Goal: Task Accomplishment & Management: Manage account settings

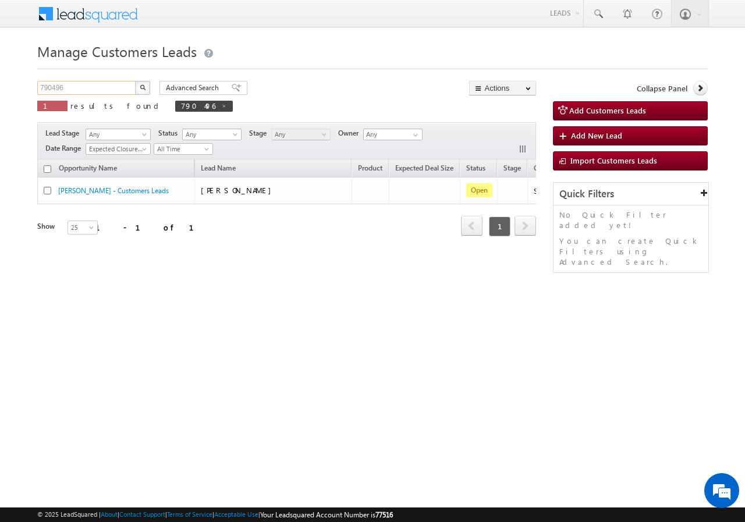
click at [102, 87] on input "790496" at bounding box center [86, 88] width 99 height 14
paste input "3677"
type input "793677"
click at [141, 90] on button "button" at bounding box center [142, 88] width 15 height 14
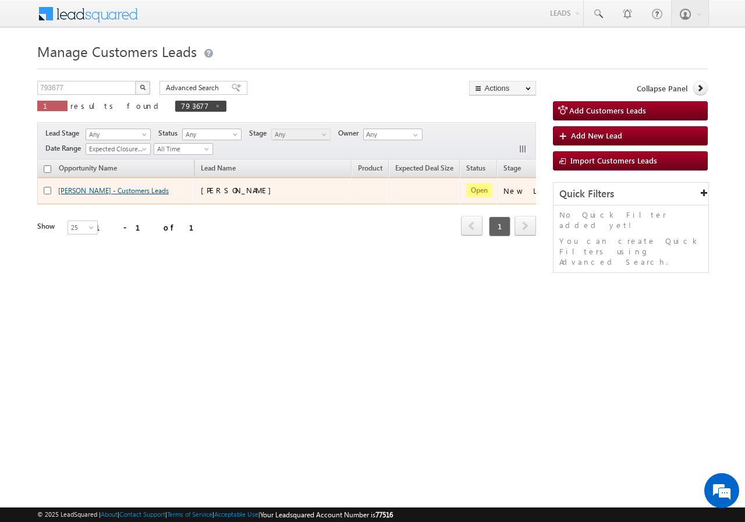
click at [84, 190] on link "[PERSON_NAME] - Customers Leads" at bounding box center [113, 190] width 111 height 9
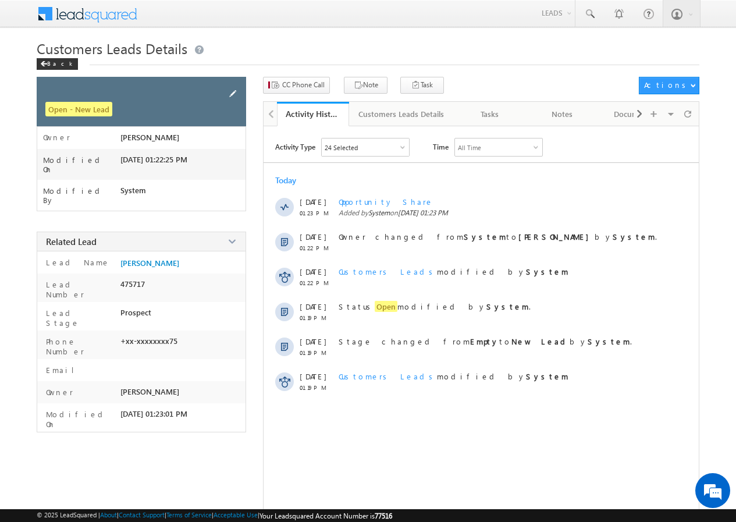
click at [233, 94] on span at bounding box center [232, 93] width 13 height 13
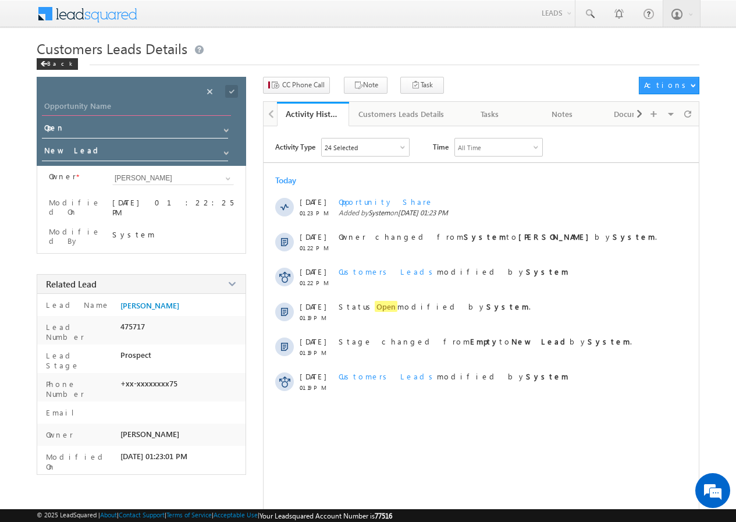
click at [86, 107] on input "Opportunity Name" at bounding box center [136, 107] width 189 height 16
type input "Rajesh"
click at [231, 91] on span at bounding box center [231, 91] width 13 height 13
click at [296, 85] on span "CC Phone Call" at bounding box center [303, 85] width 42 height 10
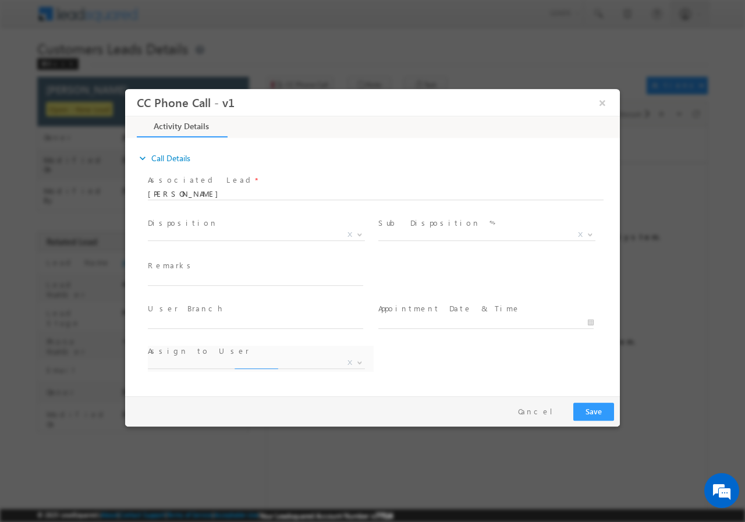
select select "amit.vats@sgrlimited.in"
click at [204, 240] on span "X" at bounding box center [256, 237] width 217 height 12
click at [195, 239] on span "Qualified Open Contacted Language Barrier Closed Lead Not Eligible X" at bounding box center [261, 236] width 226 height 14
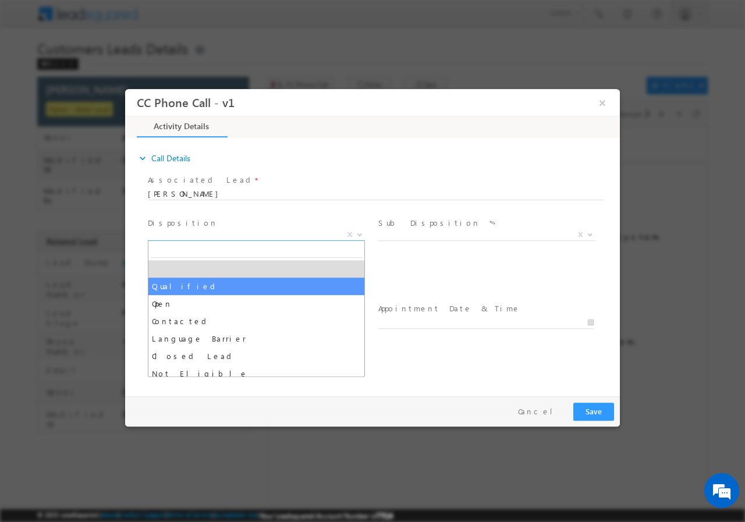
select select "Qualified"
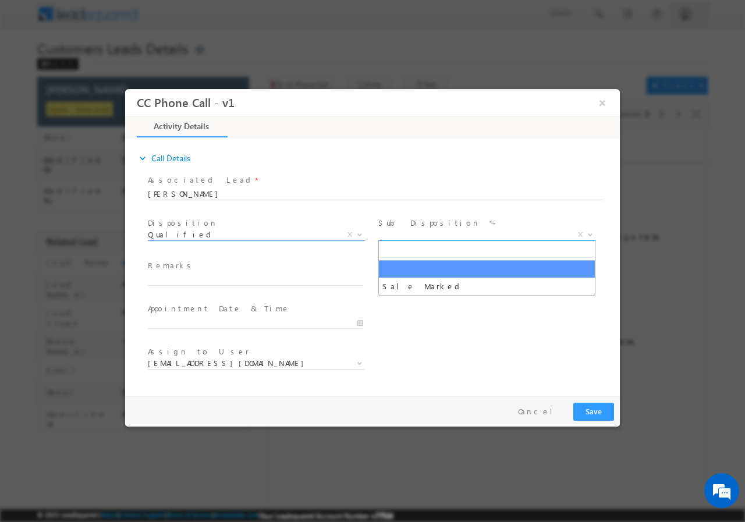
drag, startPoint x: 394, startPoint y: 232, endPoint x: 408, endPoint y: 261, distance: 32.0
click at [394, 234] on span "X" at bounding box center [486, 235] width 217 height 12
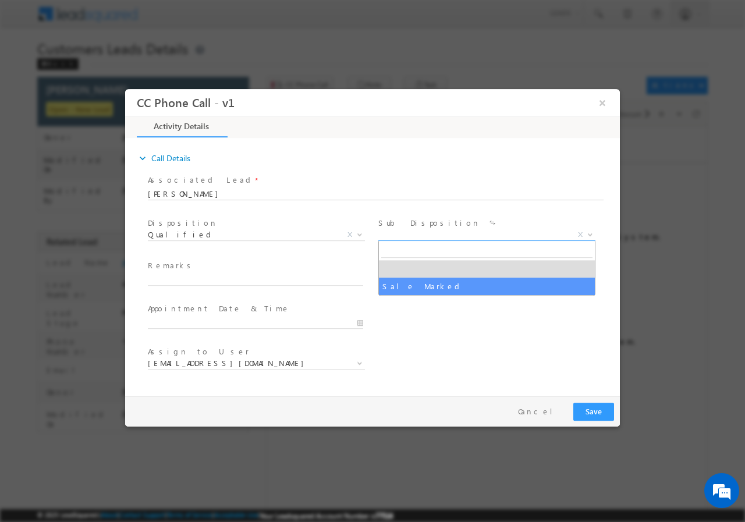
select select "Sale Marked"
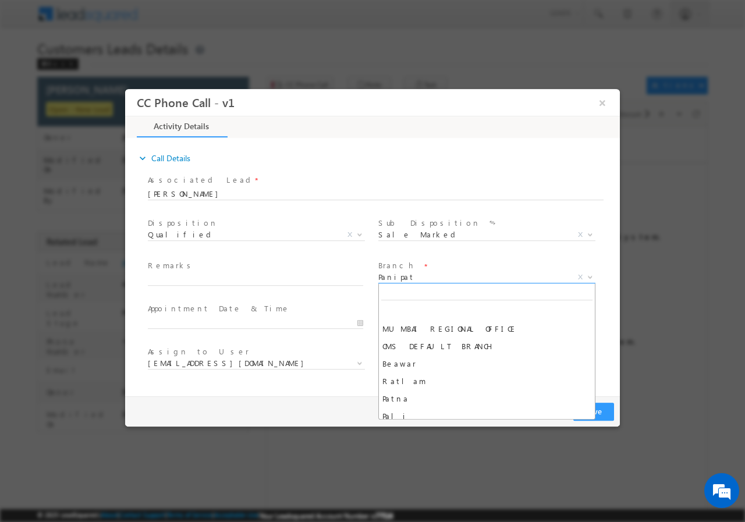
click at [415, 274] on span "Panipat" at bounding box center [472, 276] width 189 height 10
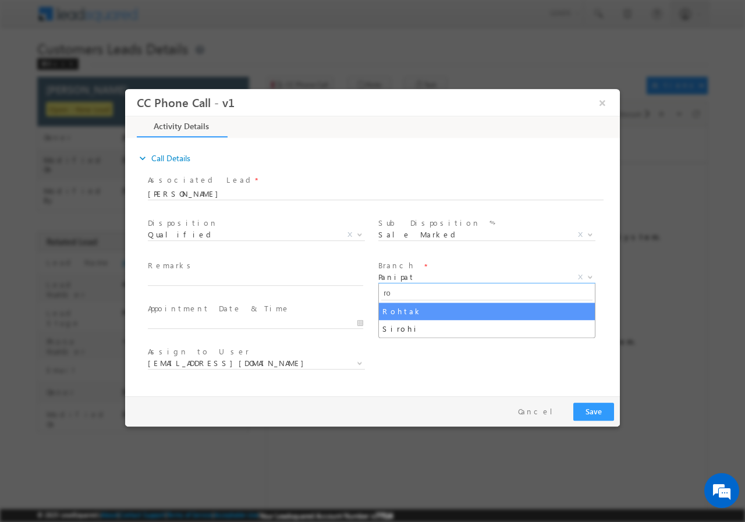
type input "ro"
select select "Rohtak"
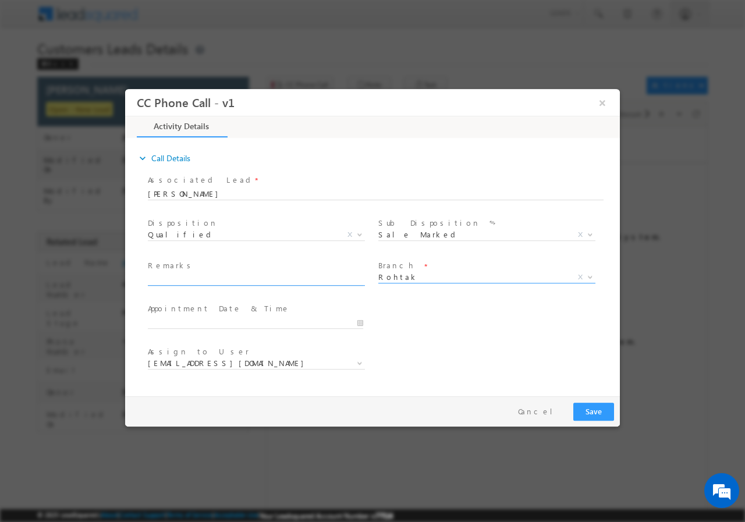
click at [215, 284] on span at bounding box center [261, 279] width 226 height 13
select select "jitesh.sikka@sgrlimited.in"
paste input "793677//VB_Interested//Rajesh//9729136875//P+C// pv-5L// loan req-6L//self emp-…"
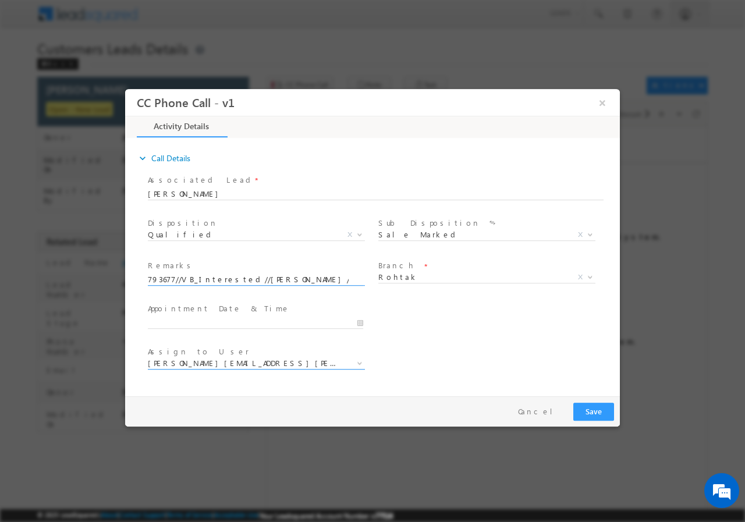
scroll to position [0, 308]
type input "793677//VB_Interested//Rajesh//9729136875//P+C// pv-5L// loan req-6L//self emp-…"
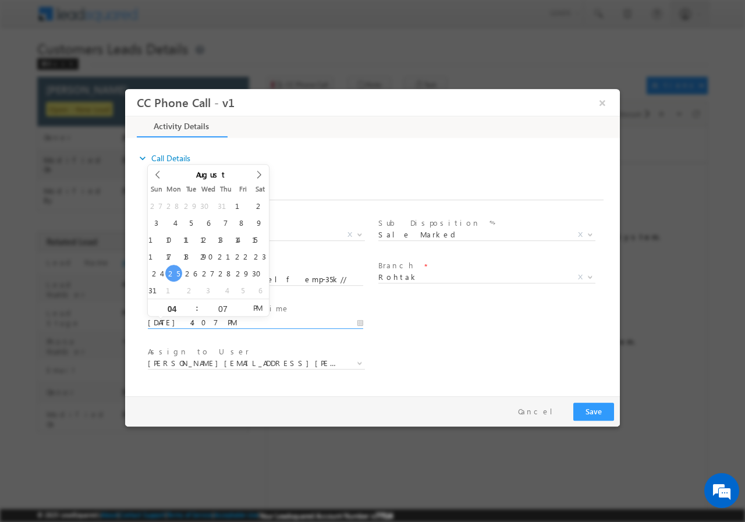
click at [363, 321] on input "08/25/2025 4:07 PM" at bounding box center [255, 322] width 215 height 12
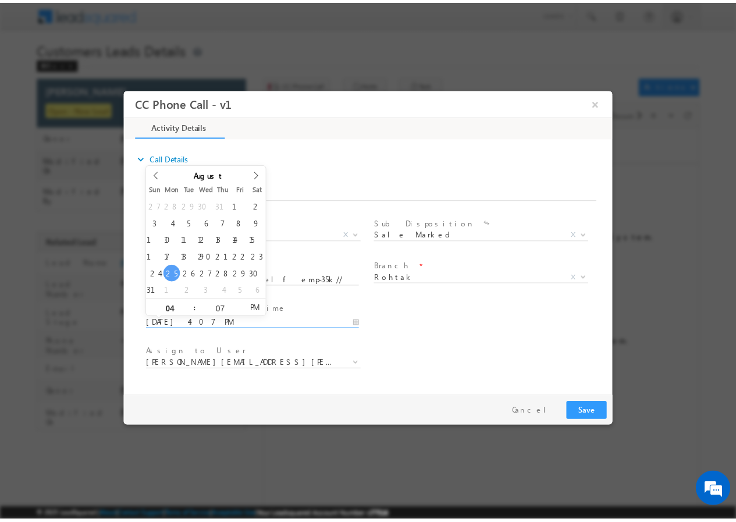
scroll to position [0, 0]
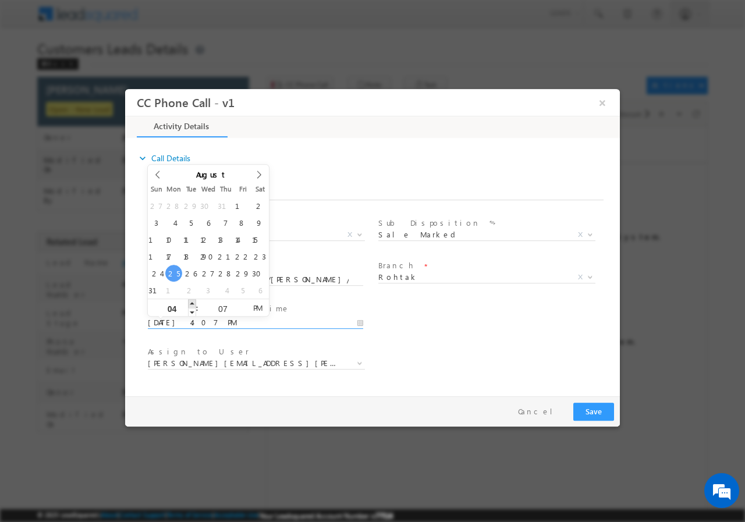
type input "08/25/2025 5:07 PM"
type input "05"
click at [193, 302] on span at bounding box center [192, 302] width 8 height 9
type input "08/25/2025 6:07 PM"
type input "06"
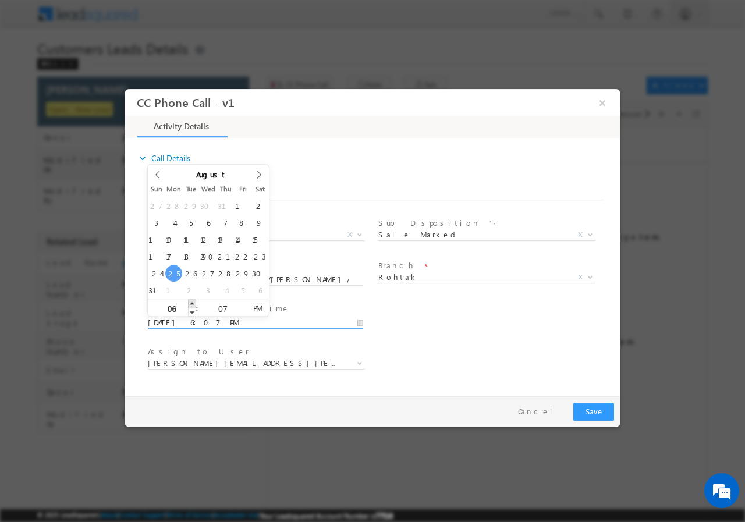
click at [193, 302] on span at bounding box center [192, 302] width 8 height 9
type input "08/25/2025 7:07 PM"
type input "07"
click at [193, 302] on span at bounding box center [192, 302] width 8 height 9
type input "08/25/2025 7:06 PM"
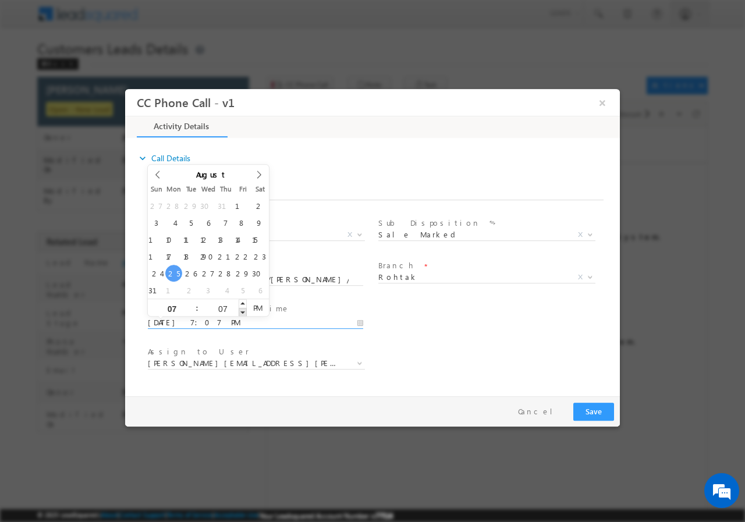
type input "06"
click at [241, 313] on span at bounding box center [243, 311] width 8 height 9
type input "08/25/2025 7:05 PM"
type input "05"
click at [241, 313] on span at bounding box center [243, 311] width 8 height 9
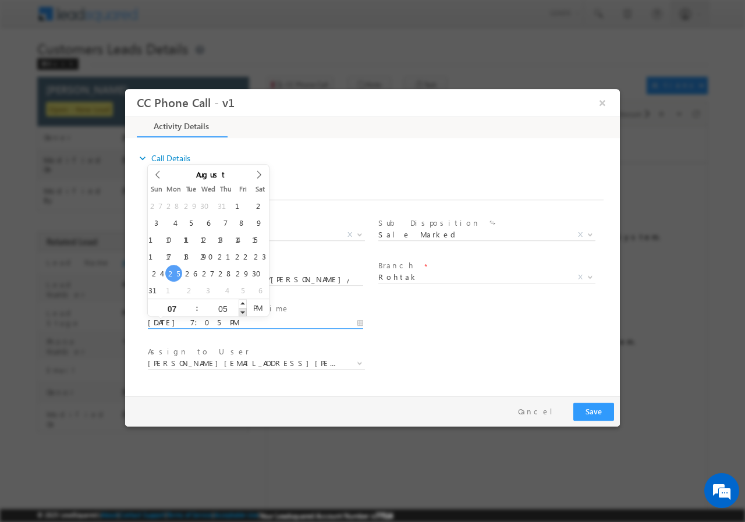
type input "08/25/2025 7:04 PM"
type input "04"
click at [241, 313] on span at bounding box center [243, 311] width 8 height 9
type input "08/25/2025 7:03 PM"
type input "03"
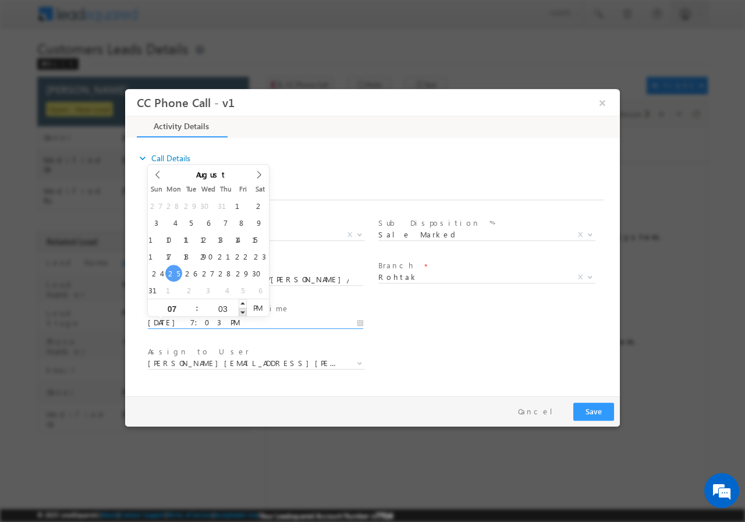
click at [241, 313] on span at bounding box center [243, 311] width 8 height 9
type input "08/25/2025 7:02 PM"
type input "02"
click at [242, 313] on span at bounding box center [243, 311] width 8 height 9
type input "08/25/2025 7:01 PM"
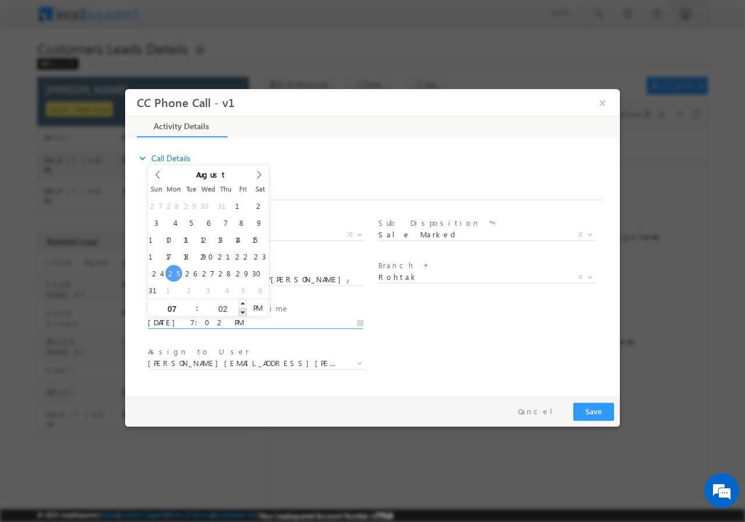
type input "01"
click at [242, 313] on span at bounding box center [243, 311] width 8 height 9
type input "08/25/2025 7:00 PM"
type input "00"
click at [242, 313] on span at bounding box center [243, 311] width 8 height 9
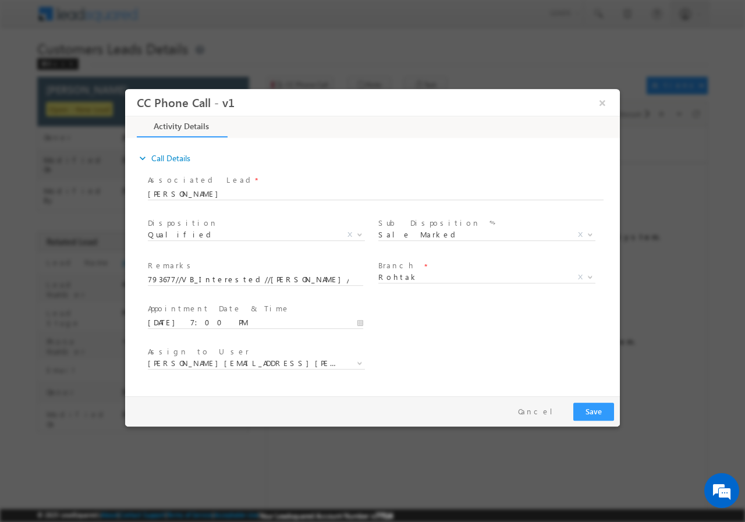
click at [437, 309] on div "User Branch * Appointment Date & Time * 08/25/2025 7:00 PM" at bounding box center [382, 321] width 474 height 43
click at [253, 368] on span "jitesh.sikka@sgrlimited.in kirti.g@sgrlimited.in ravinder.khasa@sgrlimited.in s…" at bounding box center [261, 365] width 226 height 14
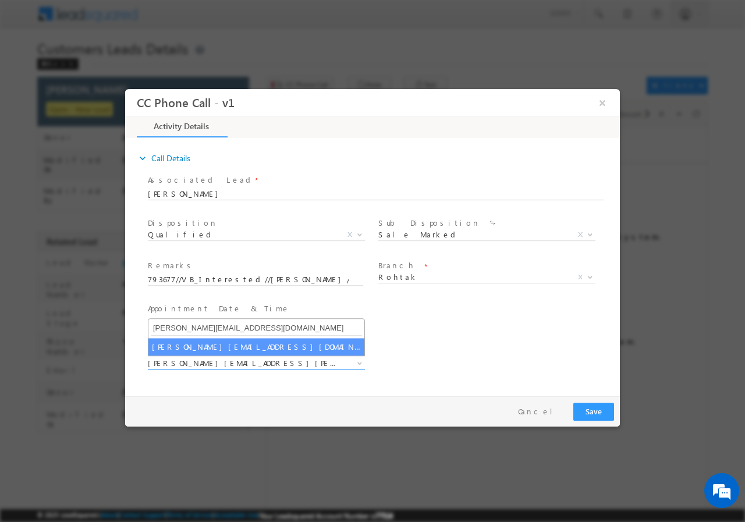
type input "ravinder.khasa@sgrlimited.in"
select select "ravinder.khasa@sgrlimited.in"
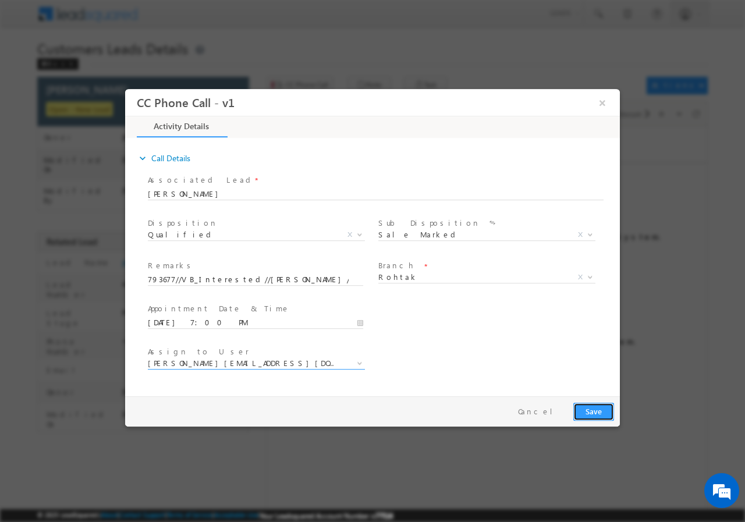
click at [585, 411] on button "Save" at bounding box center [593, 411] width 41 height 18
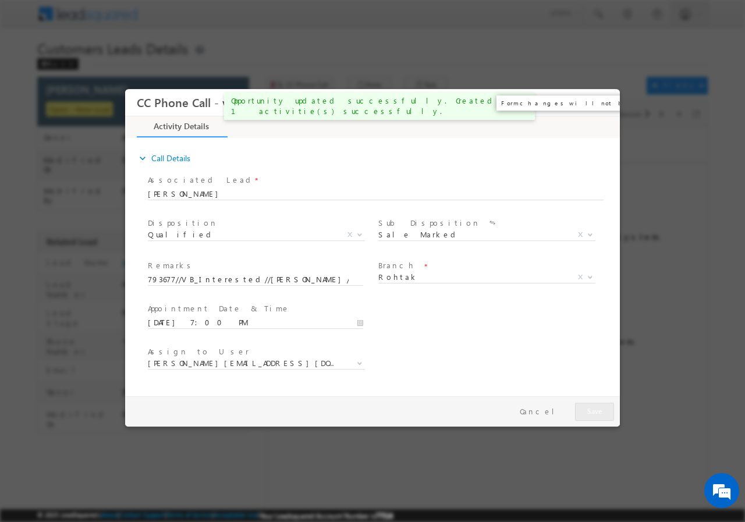
click at [602, 105] on button "×" at bounding box center [602, 102] width 20 height 22
click at [602, 109] on div "× Preparing your form..." at bounding box center [372, 257] width 494 height 337
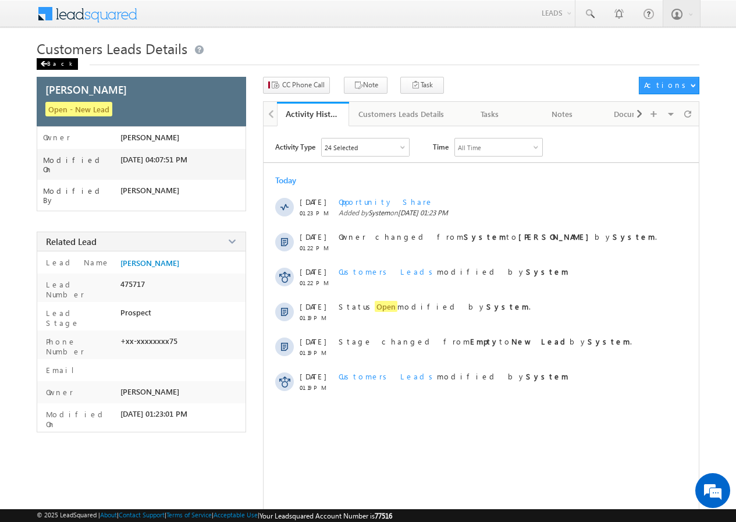
click at [49, 61] on div "Back" at bounding box center [57, 64] width 41 height 12
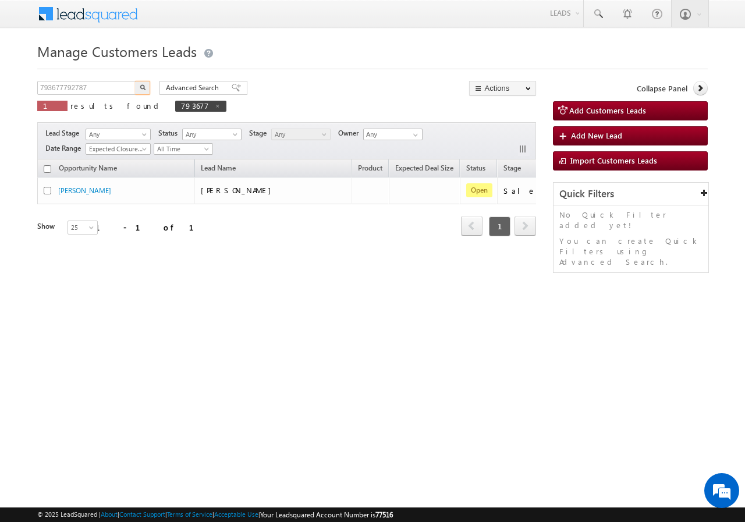
click at [93, 88] on input "793677792787" at bounding box center [86, 88] width 99 height 14
type input "792787"
click at [140, 87] on img "button" at bounding box center [143, 87] width 6 height 6
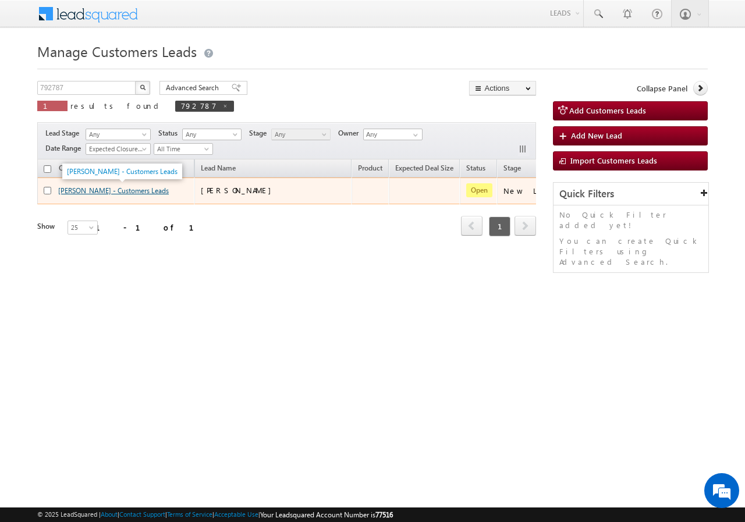
click at [87, 192] on link "KUMAR ANIL - Customers Leads" at bounding box center [113, 190] width 111 height 9
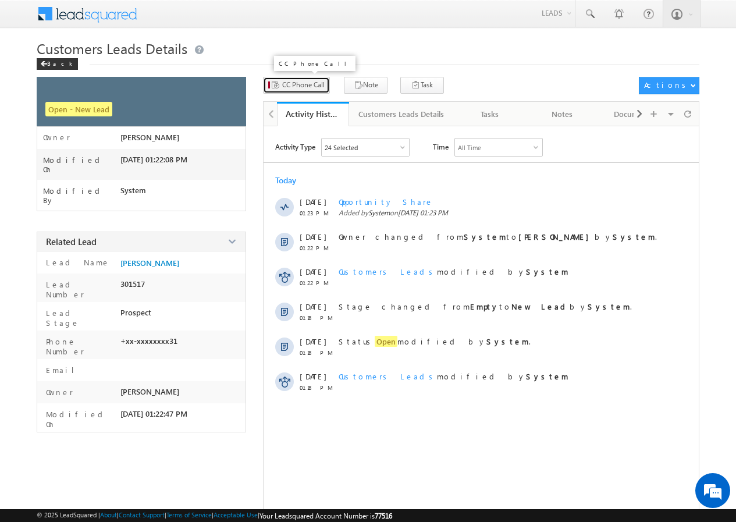
click at [290, 88] on span "CC Phone Call" at bounding box center [303, 85] width 42 height 10
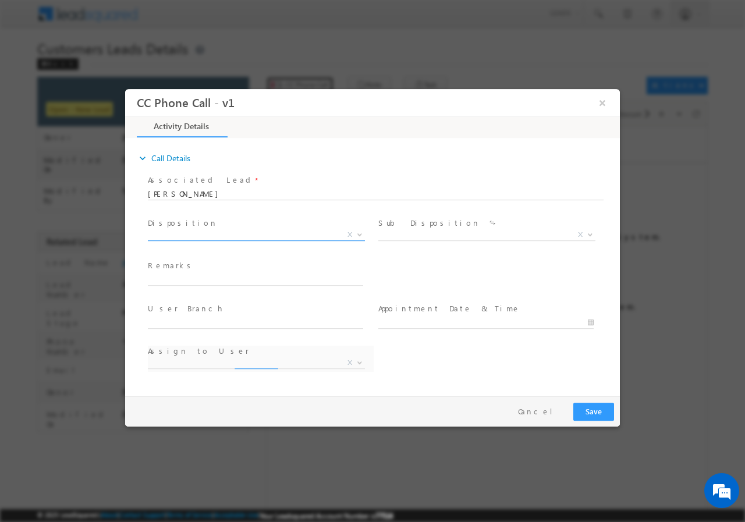
select select "adnan.hasan@sgrlimited.in"
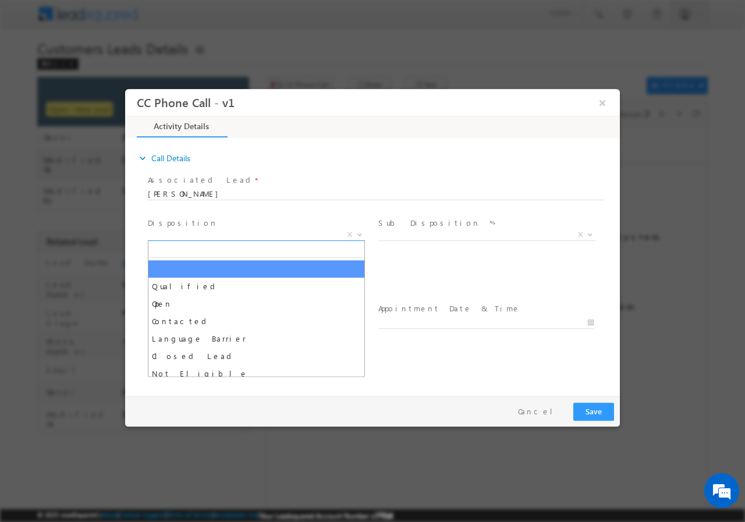
click at [231, 234] on span "X" at bounding box center [256, 235] width 217 height 12
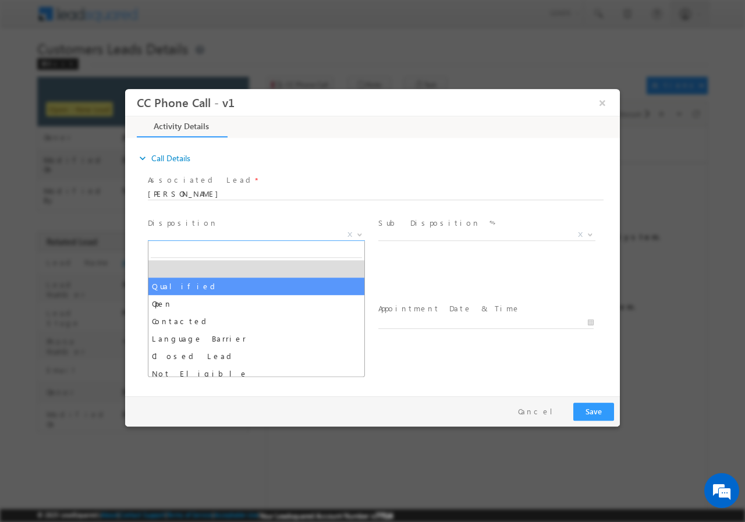
drag, startPoint x: 186, startPoint y: 284, endPoint x: 191, endPoint y: 289, distance: 6.6
select select "Qualified"
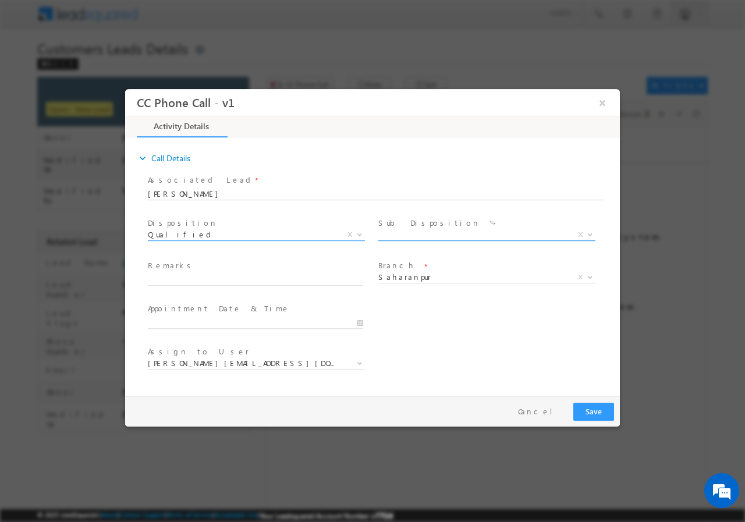
click at [397, 238] on span "X" at bounding box center [486, 235] width 217 height 12
click at [411, 235] on span "X" at bounding box center [486, 235] width 217 height 12
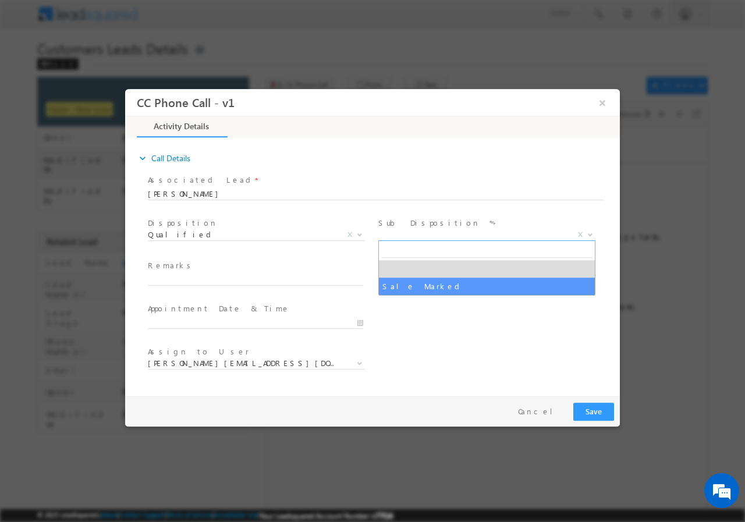
select select "Sale Marked"
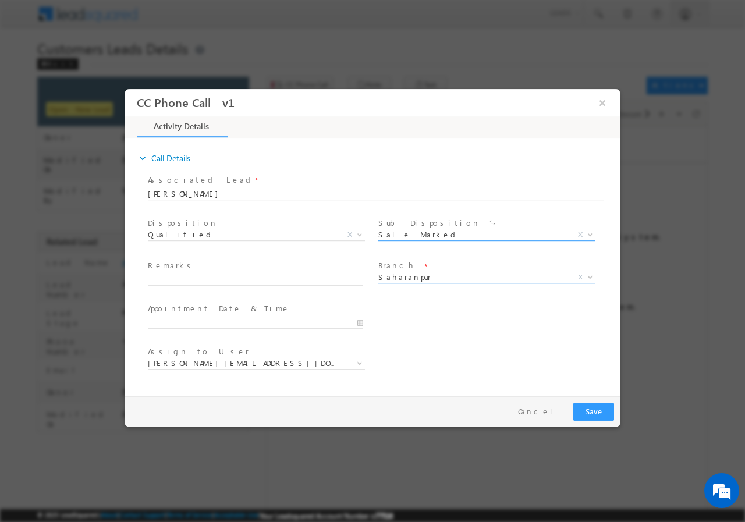
click at [399, 274] on span "Saharanpur" at bounding box center [472, 276] width 189 height 10
click at [418, 280] on span "Saharanpur" at bounding box center [472, 276] width 189 height 10
click at [403, 283] on span "Saharanpur X" at bounding box center [486, 279] width 217 height 12
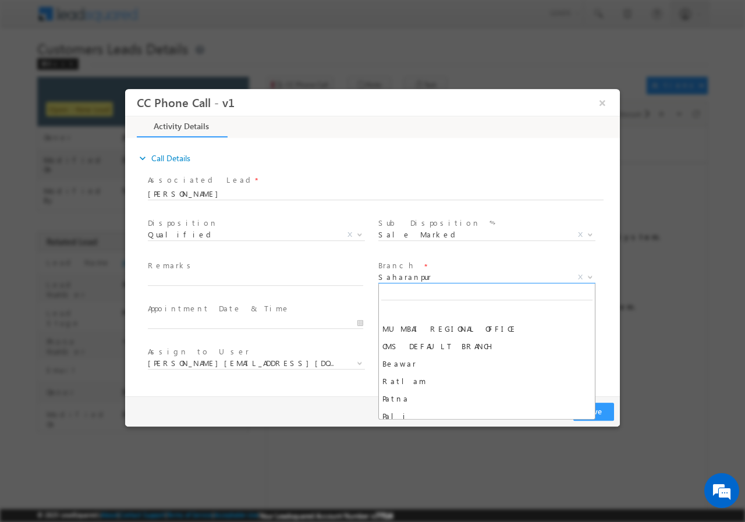
click at [401, 280] on span "Saharanpur" at bounding box center [472, 276] width 189 height 10
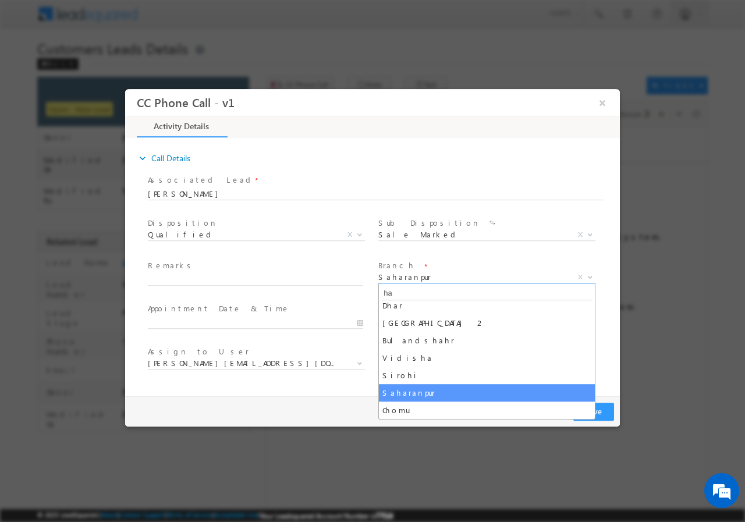
scroll to position [163, 0]
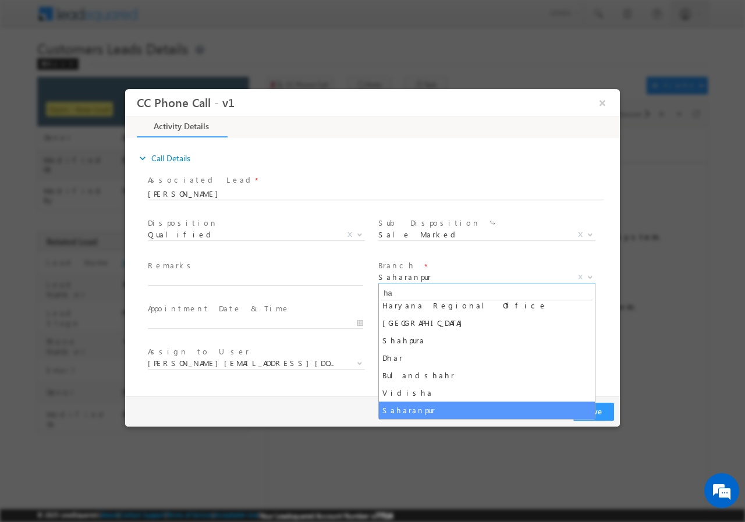
type input "har"
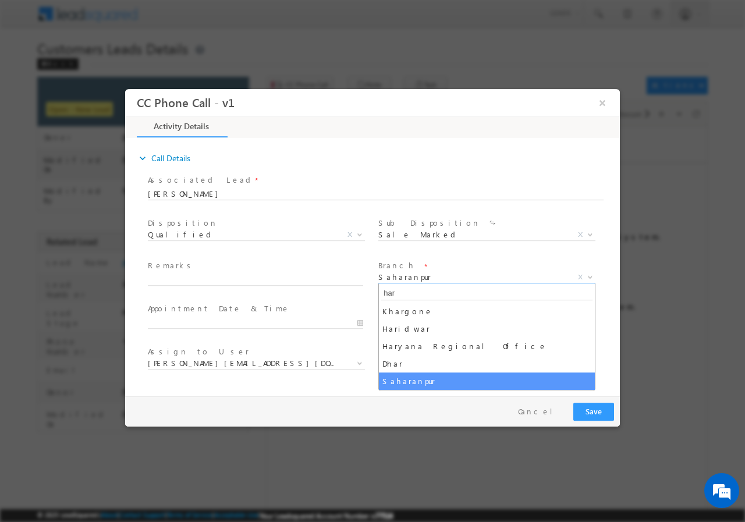
scroll to position [0, 0]
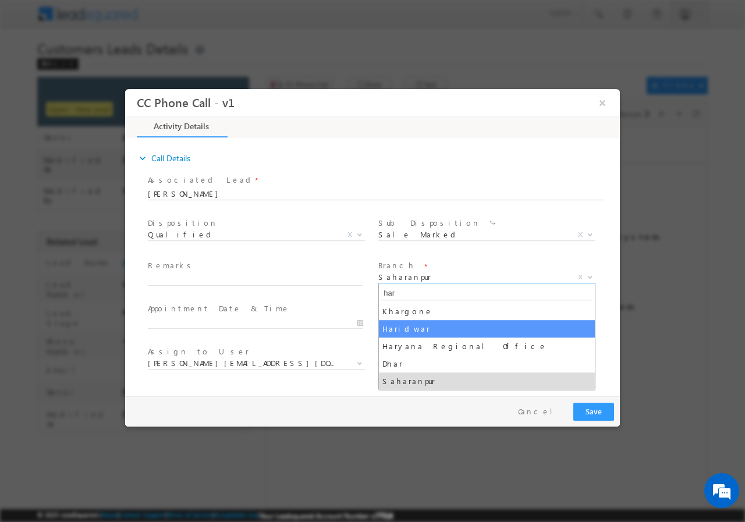
select select "Haridwar"
click at [399, 329] on div "User Branch * Appointment Date & Time *" at bounding box center [382, 321] width 474 height 43
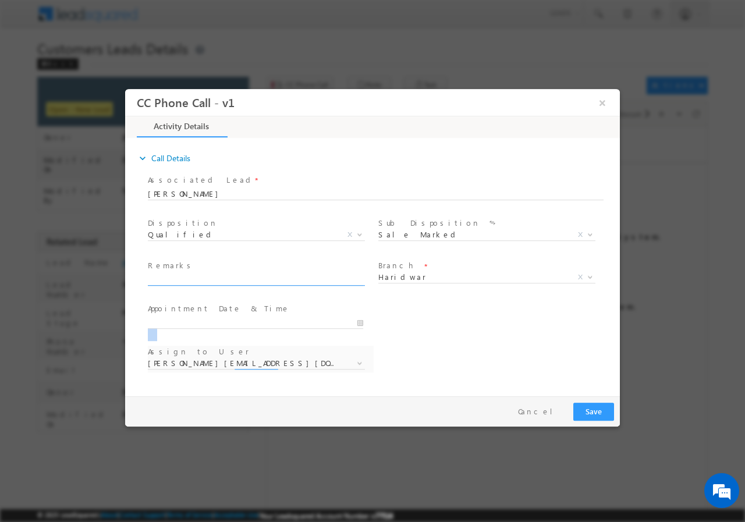
select select "abhinav.punia1@sgrlimited.in"
click at [219, 276] on input "text" at bounding box center [255, 279] width 215 height 12
paste input "792787//VB_Interested//KUMAR ANIL//9720684531//Construction//Loan req-5L// sala…"
type input "792787//VB_Interested//KUMAR ANIL//9720684531//Construction//Loan req-5L// sala…"
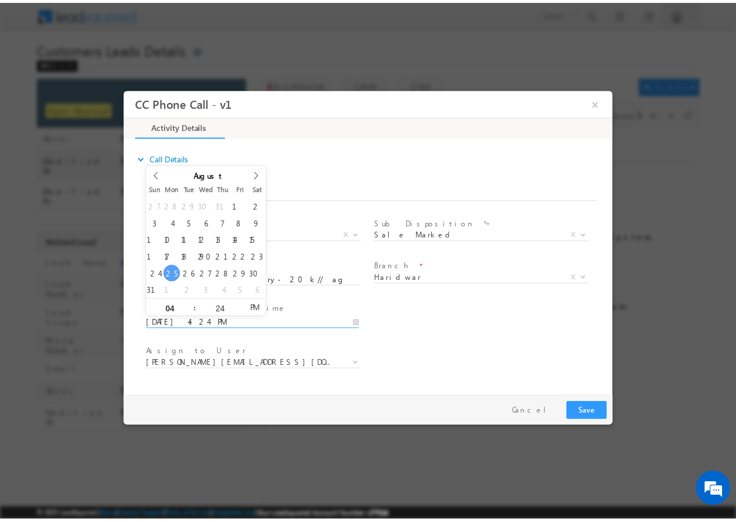
scroll to position [0, 0]
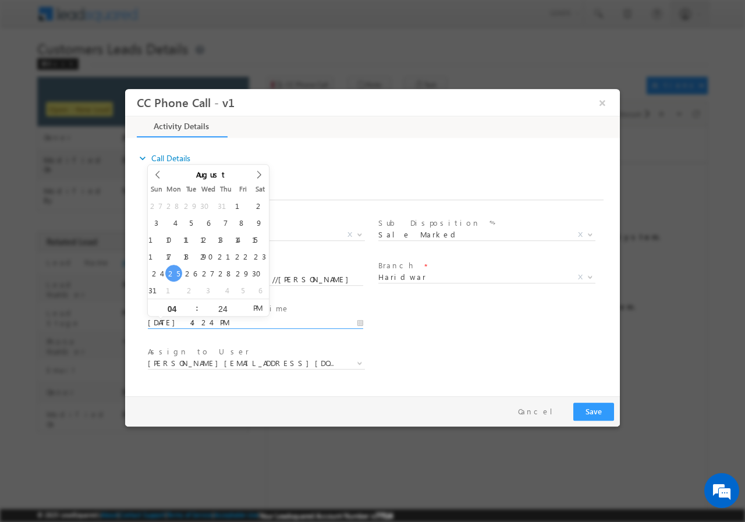
click at [362, 325] on input "08/25/2025 4:24 PM" at bounding box center [255, 322] width 215 height 12
click at [189, 303] on span at bounding box center [192, 302] width 8 height 9
type input "08/26/2025 5:24 PM"
type input "05"
type input "08/26/2025 6:24 PM"
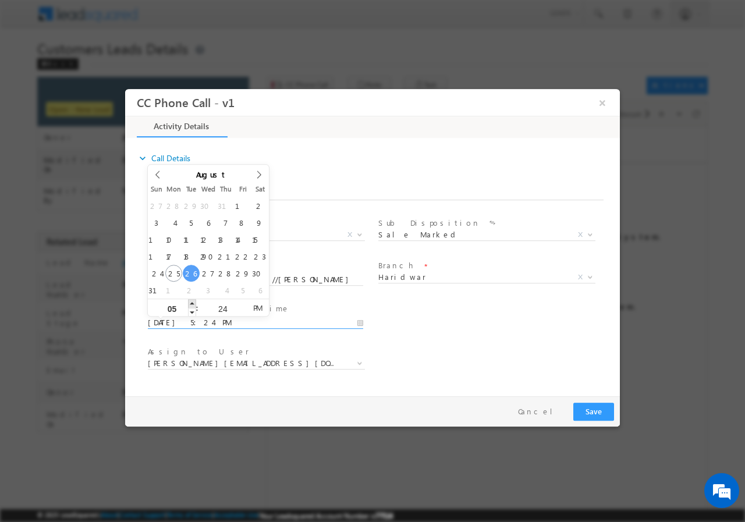
type input "06"
click at [189, 303] on span at bounding box center [192, 302] width 8 height 9
type input "08/26/2025 7:24 PM"
type input "07"
click at [189, 303] on span at bounding box center [192, 302] width 8 height 9
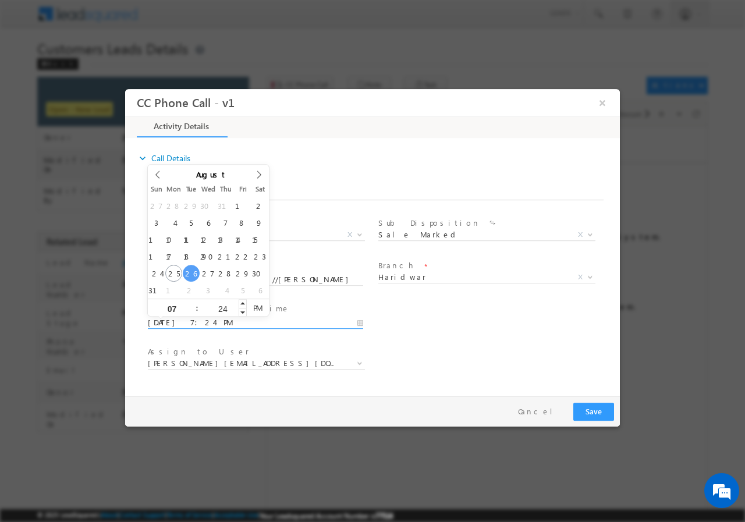
click at [222, 305] on input "24" at bounding box center [222, 308] width 48 height 8
type input "00"
type input "08/26/2025 7:00 PM"
click at [429, 309] on div "User Branch * Appointment Date & Time * 08/26/2025 7:00 PM" at bounding box center [382, 321] width 474 height 43
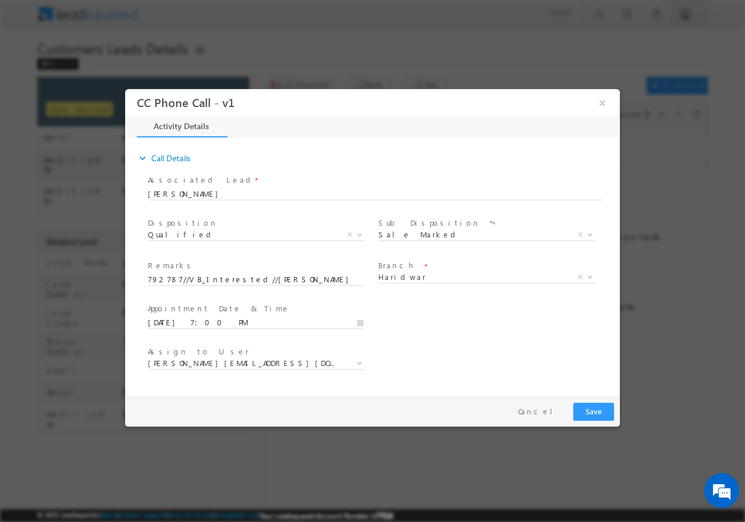
click at [473, 343] on div "Assign to User * abhinav.punia1@sgrlimited.in abhishek.sharma1@sgrlimited.in an…" at bounding box center [382, 364] width 474 height 43
click at [591, 410] on button "Save" at bounding box center [593, 411] width 41 height 18
click at [602, 101] on button "×" at bounding box center [602, 102] width 20 height 22
